Goal: Task Accomplishment & Management: Manage account settings

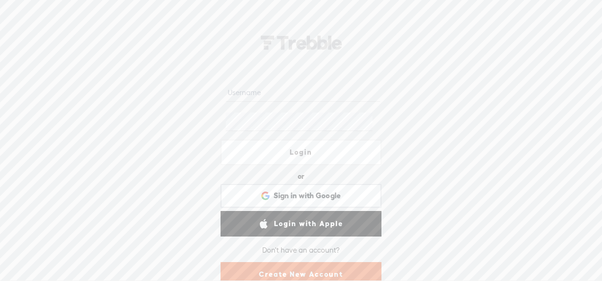
click at [247, 89] on input "text" at bounding box center [303, 92] width 154 height 18
type input "millerce98@gmail.com"
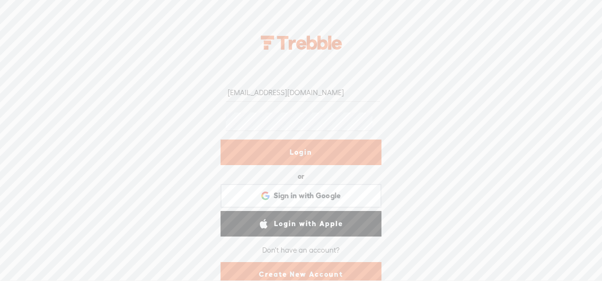
click at [280, 151] on link "Login" at bounding box center [300, 153] width 161 height 26
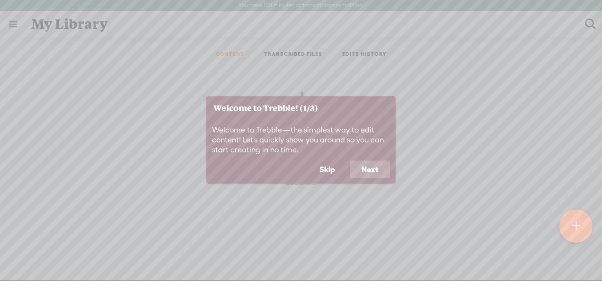
click at [421, 76] on icon at bounding box center [301, 140] width 602 height 281
click at [360, 170] on button "Next" at bounding box center [370, 169] width 40 height 18
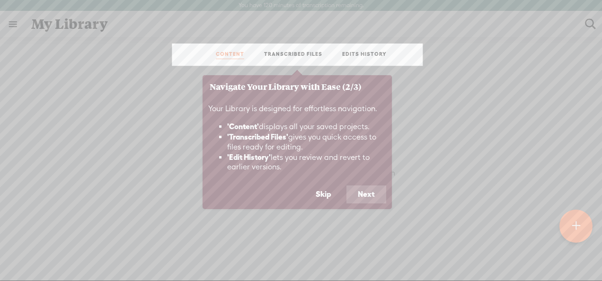
click at [360, 170] on li "'Edit History' lets you review and revert to earlier versions." at bounding box center [306, 162] width 159 height 20
click at [367, 193] on button "Next" at bounding box center [366, 194] width 40 height 18
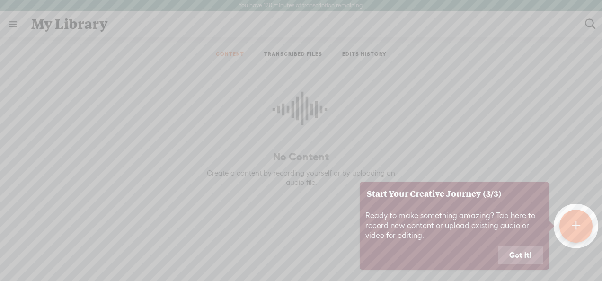
click at [513, 259] on button "Got it!" at bounding box center [520, 255] width 45 height 18
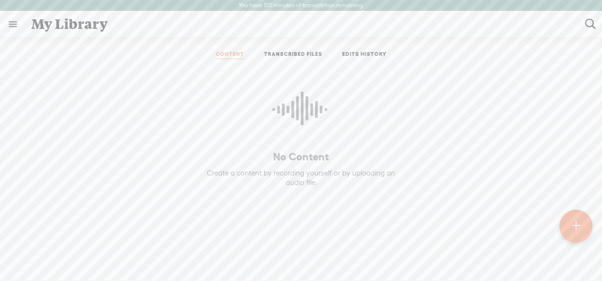
click at [10, 27] on link at bounding box center [12, 24] width 25 height 25
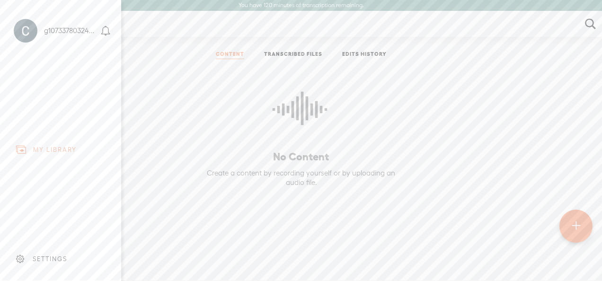
click at [58, 31] on div "g107337803240934394158" at bounding box center [71, 30] width 54 height 9
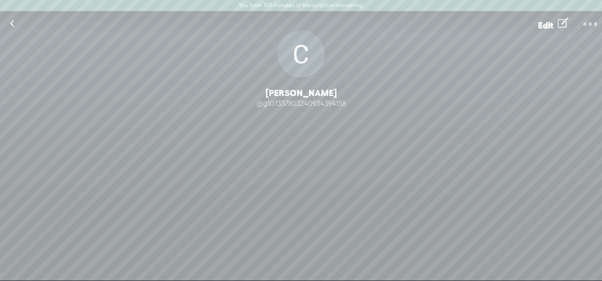
click at [589, 24] on t at bounding box center [589, 24] width 13 height 13
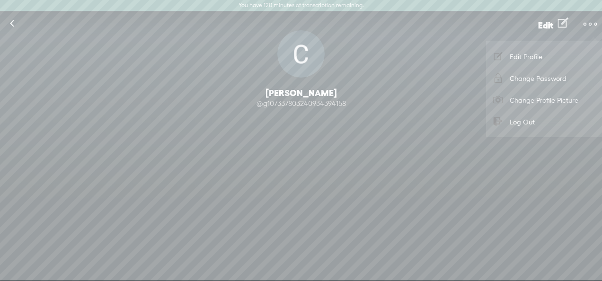
click at [529, 58] on link "Edit Profile" at bounding box center [543, 56] width 106 height 22
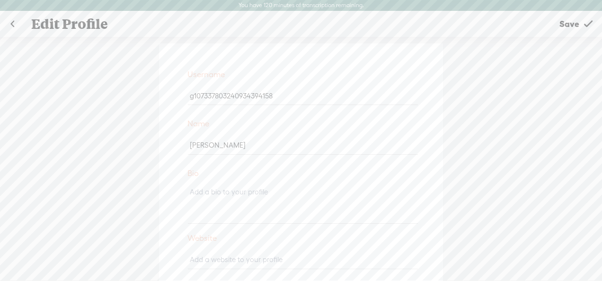
click at [10, 24] on link at bounding box center [12, 24] width 24 height 25
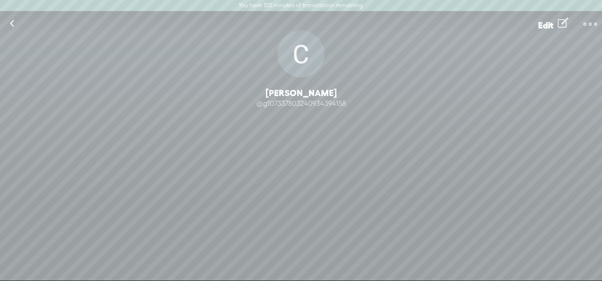
click at [13, 24] on link at bounding box center [12, 23] width 24 height 25
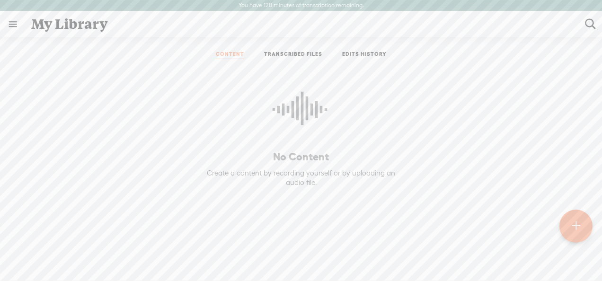
click at [10, 23] on link at bounding box center [12, 24] width 25 height 25
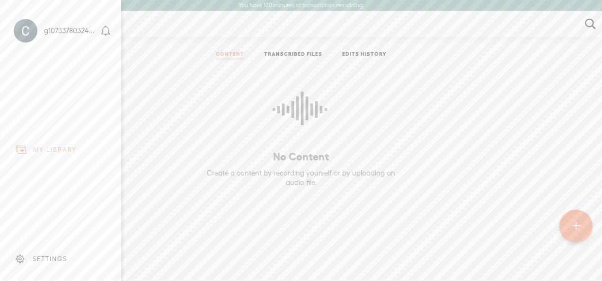
click at [49, 255] on div "SETTINGS" at bounding box center [50, 259] width 35 height 8
